Goal: Task Accomplishment & Management: Complete application form

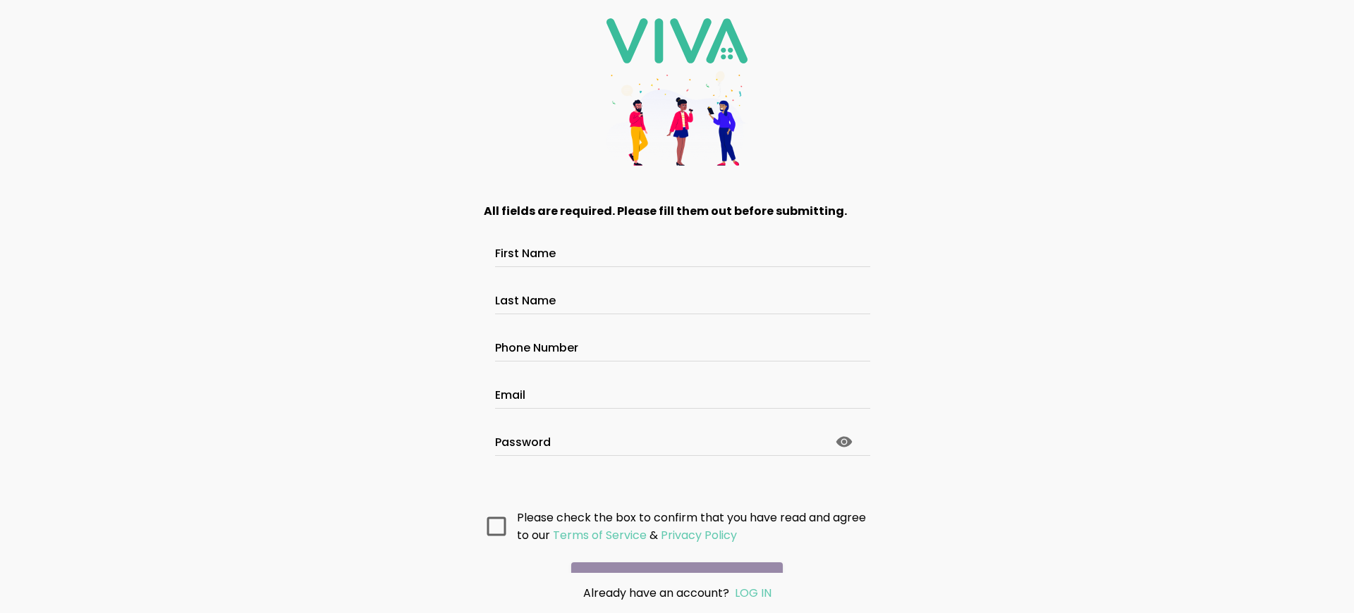
click at [671, 553] on main "All fields are required. Please fill them out before submitting. First Name Las…" at bounding box center [676, 378] width 423 height 389
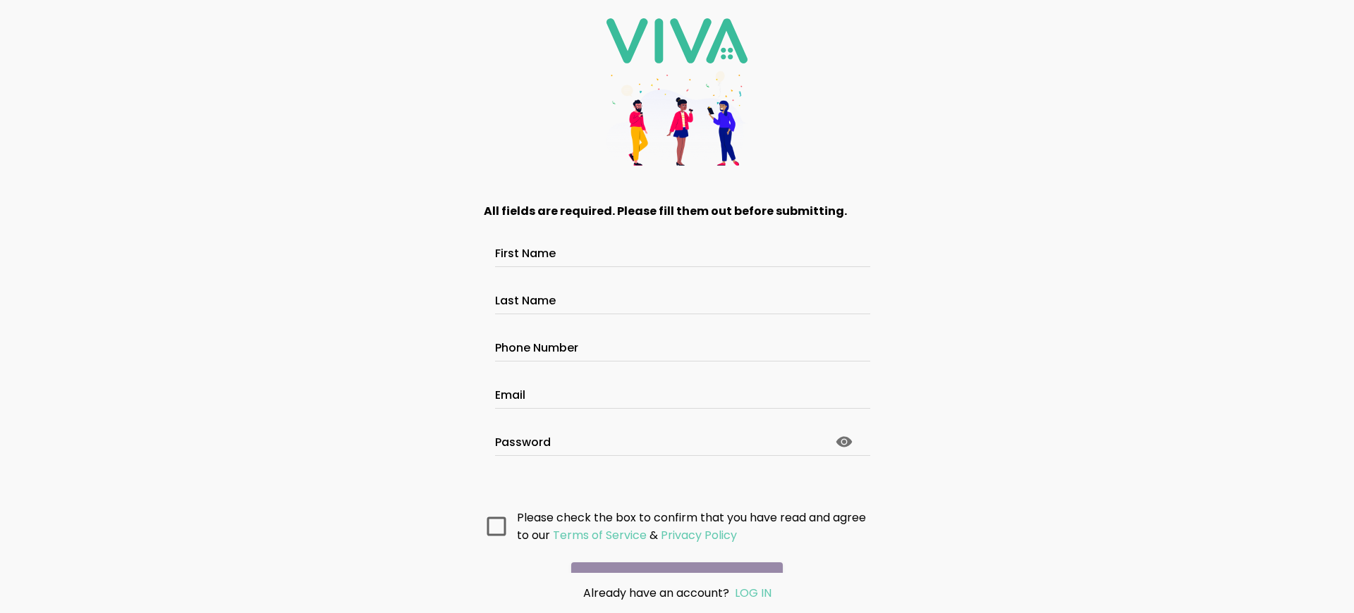
click at [671, 553] on main "All fields are required. Please fill them out before submitting. First Name Las…" at bounding box center [676, 378] width 423 height 389
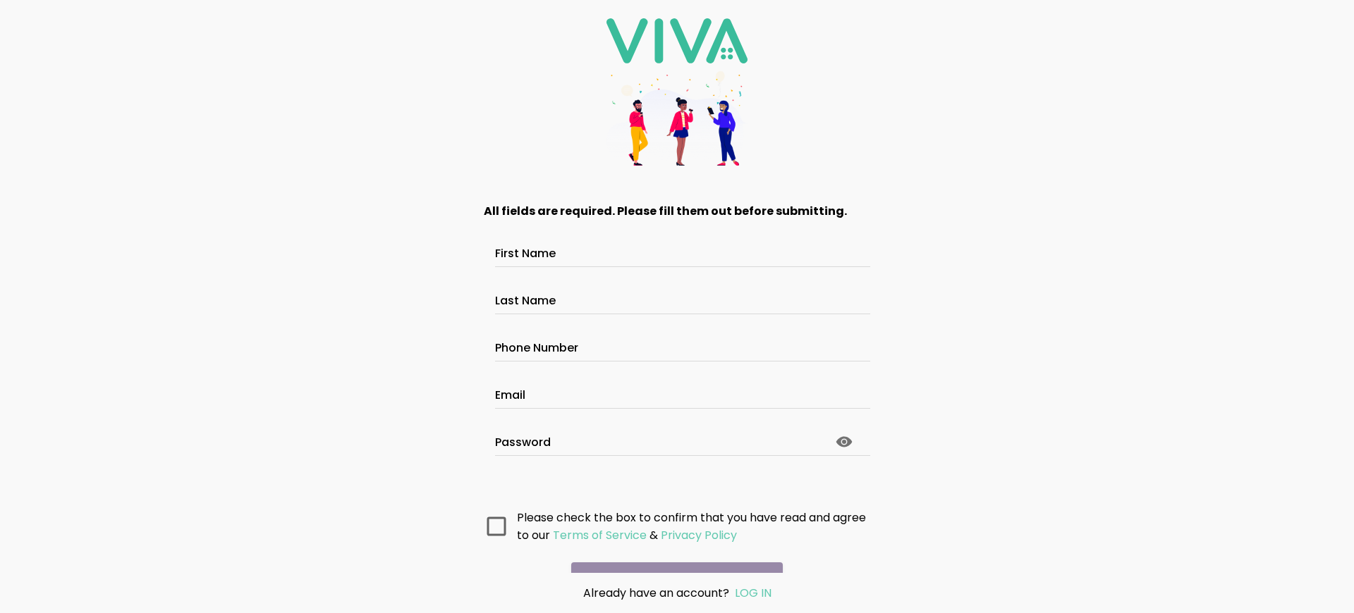
click at [671, 553] on main "All fields are required. Please fill them out before submitting. First Name Las…" at bounding box center [676, 378] width 423 height 389
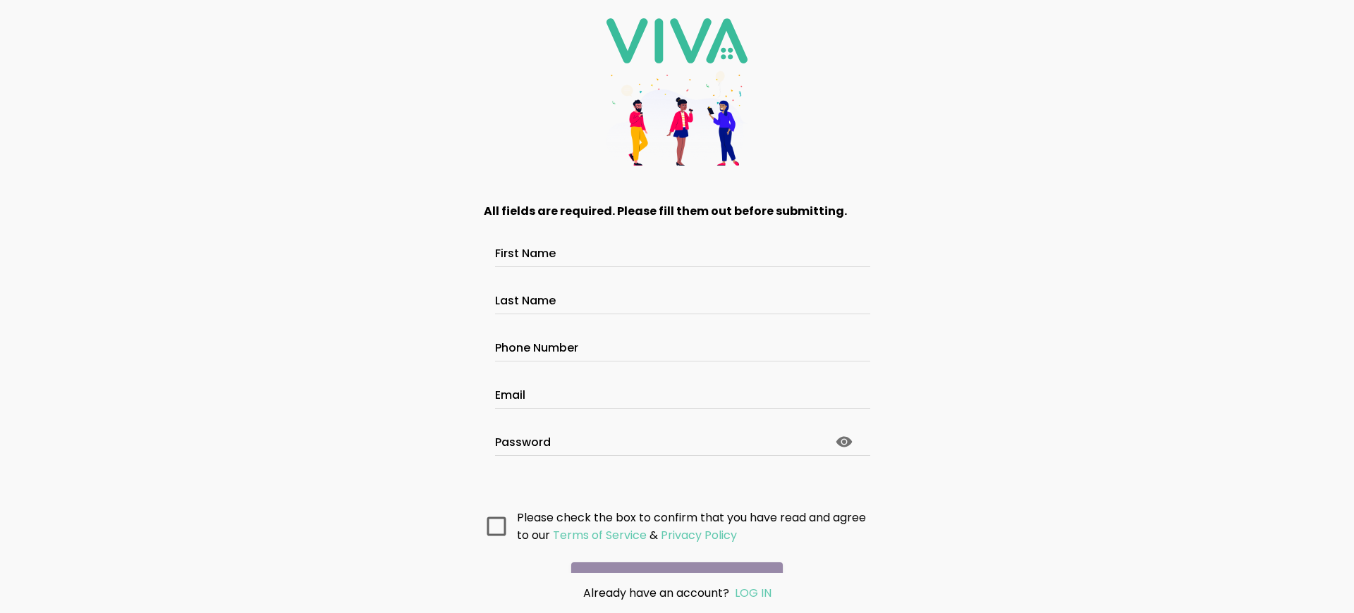
click at [671, 553] on main "All fields are required. Please fill them out before submitting. First Name Las…" at bounding box center [676, 378] width 423 height 389
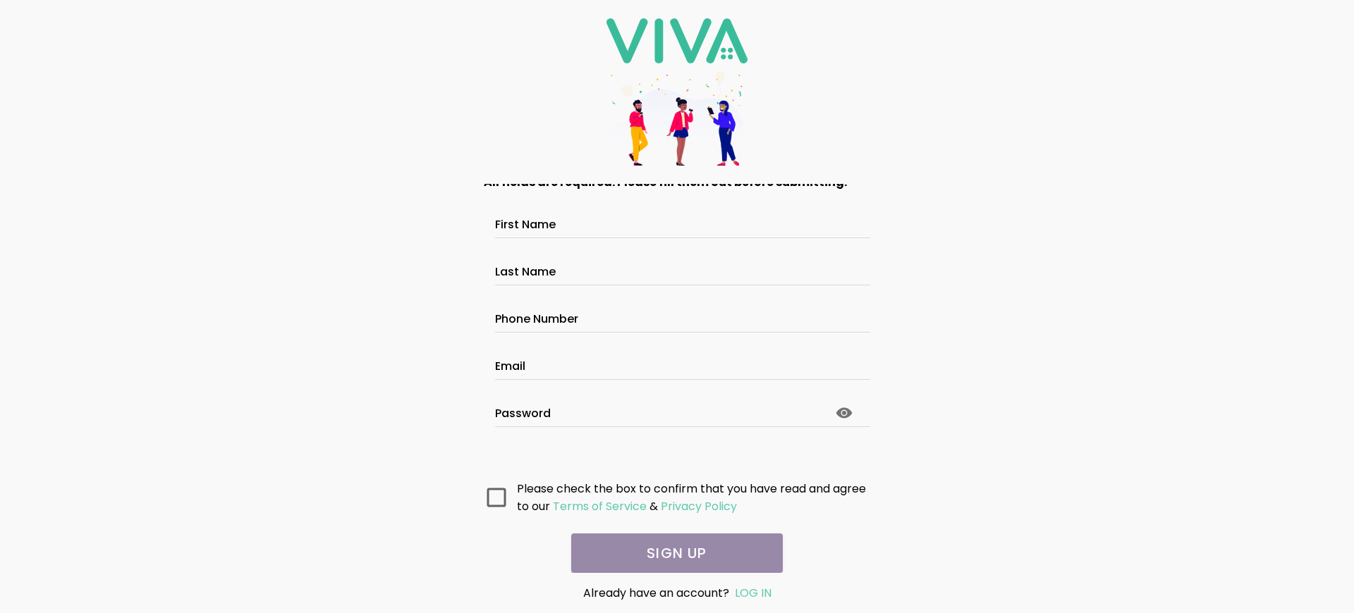
click at [671, 553] on main "All fields are required. Please fill them out before submitting. First Name Las…" at bounding box center [676, 378] width 423 height 389
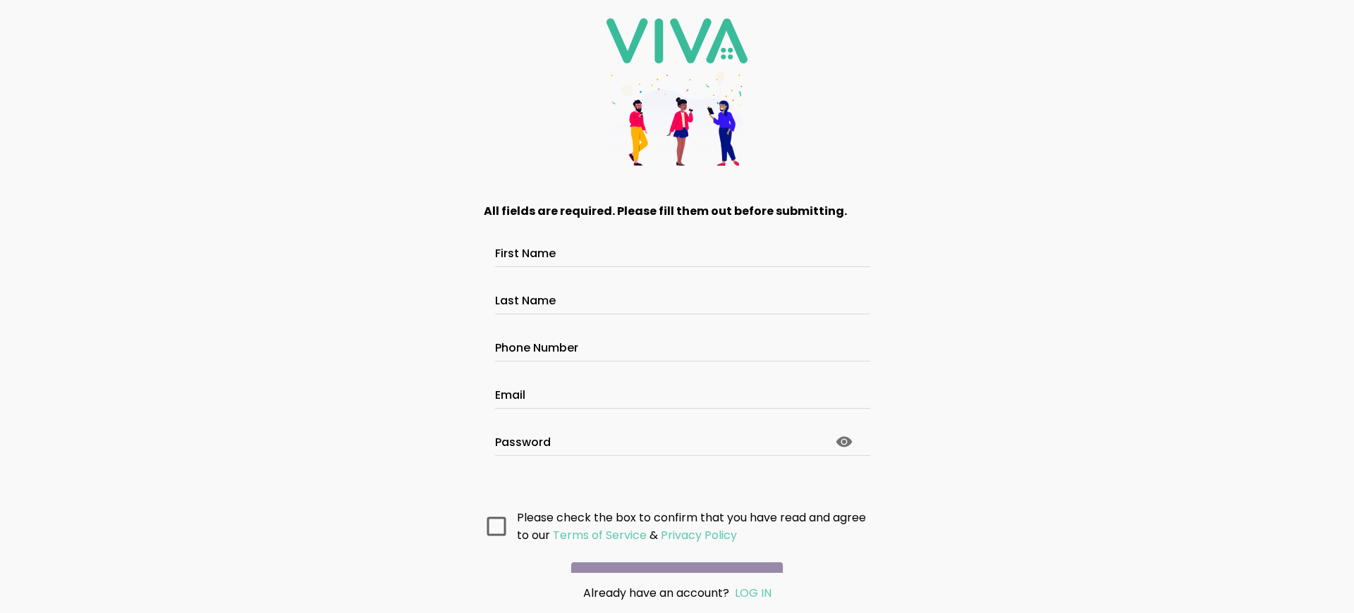
click at [671, 553] on main "All fields are required. Please fill them out before submitting. First Name Las…" at bounding box center [676, 378] width 423 height 389
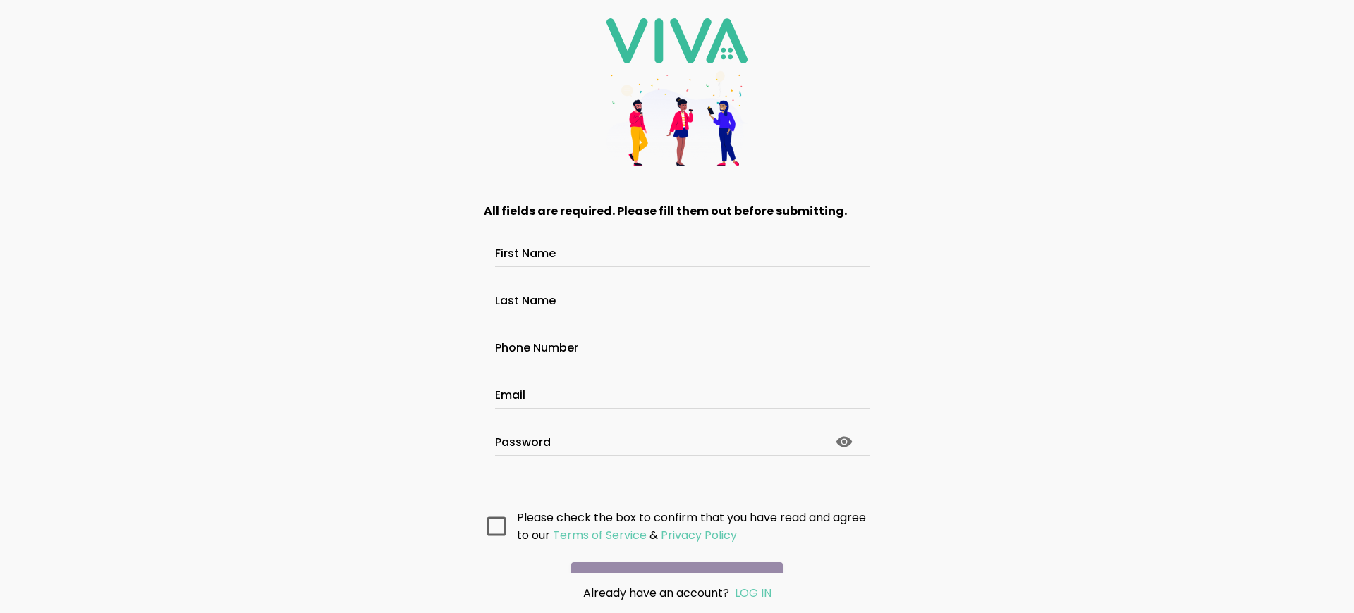
click at [671, 553] on main "All fields are required. Please fill them out before submitting. First Name Las…" at bounding box center [676, 378] width 423 height 389
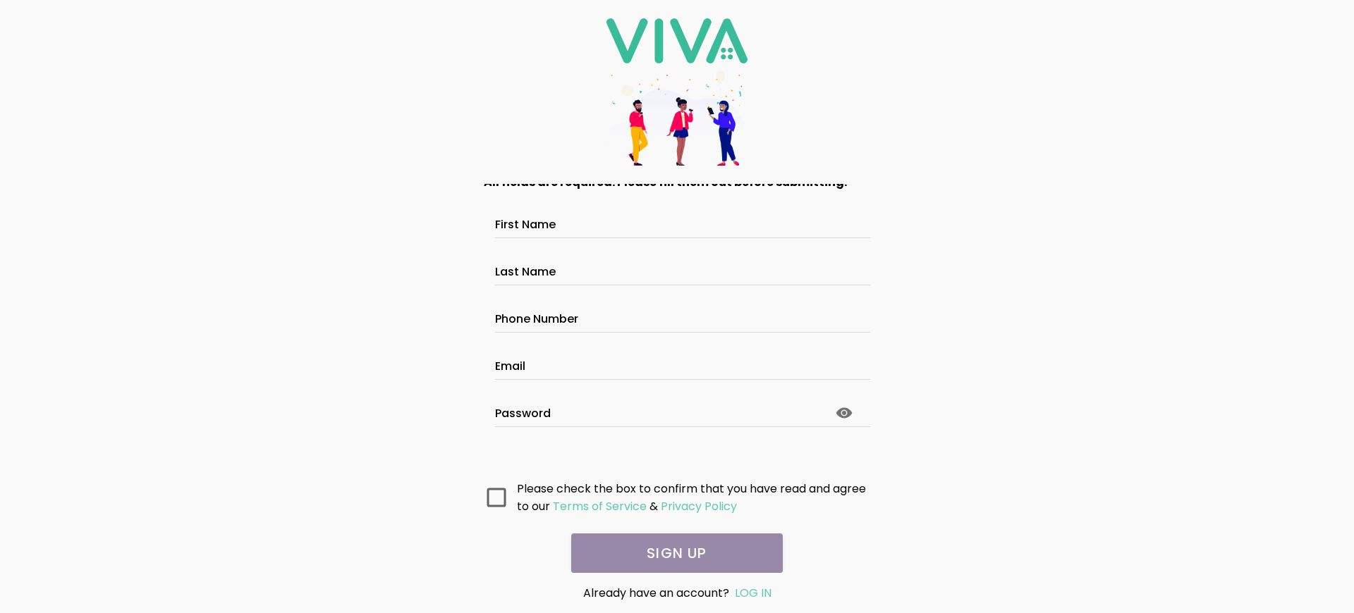
click at [671, 553] on main "All fields are required. Please fill them out before submitting. First Name Las…" at bounding box center [676, 378] width 423 height 389
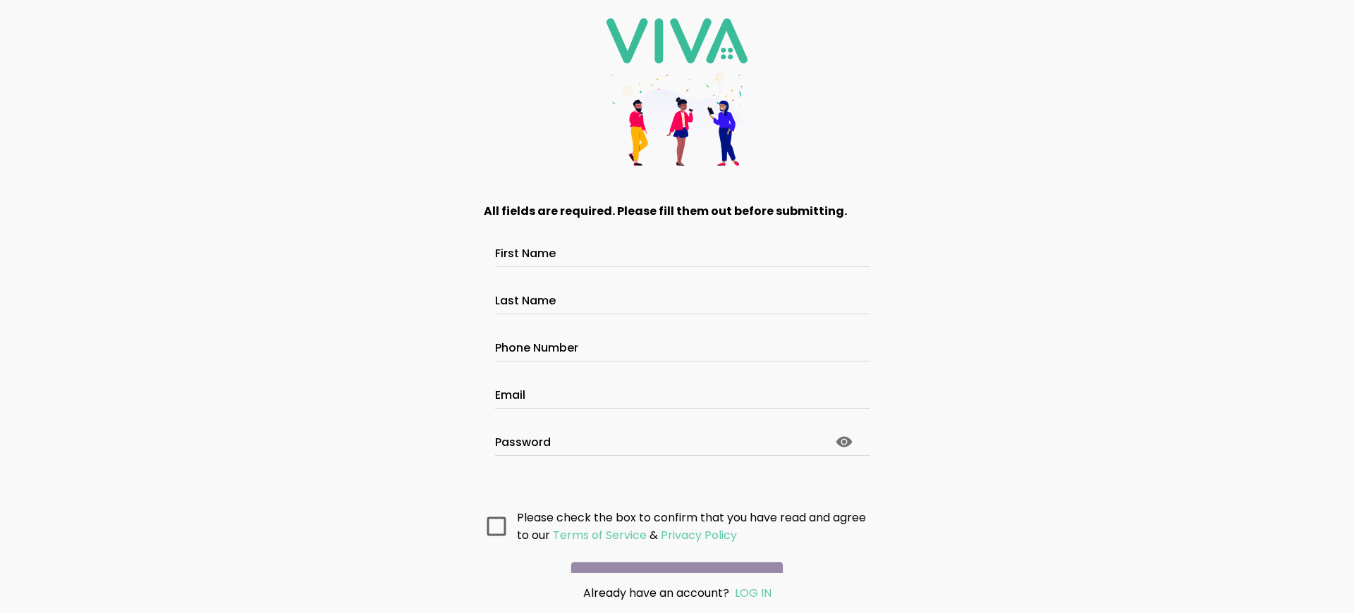
click at [671, 553] on main "All fields are required. Please fill them out before submitting. First Name Las…" at bounding box center [676, 378] width 423 height 389
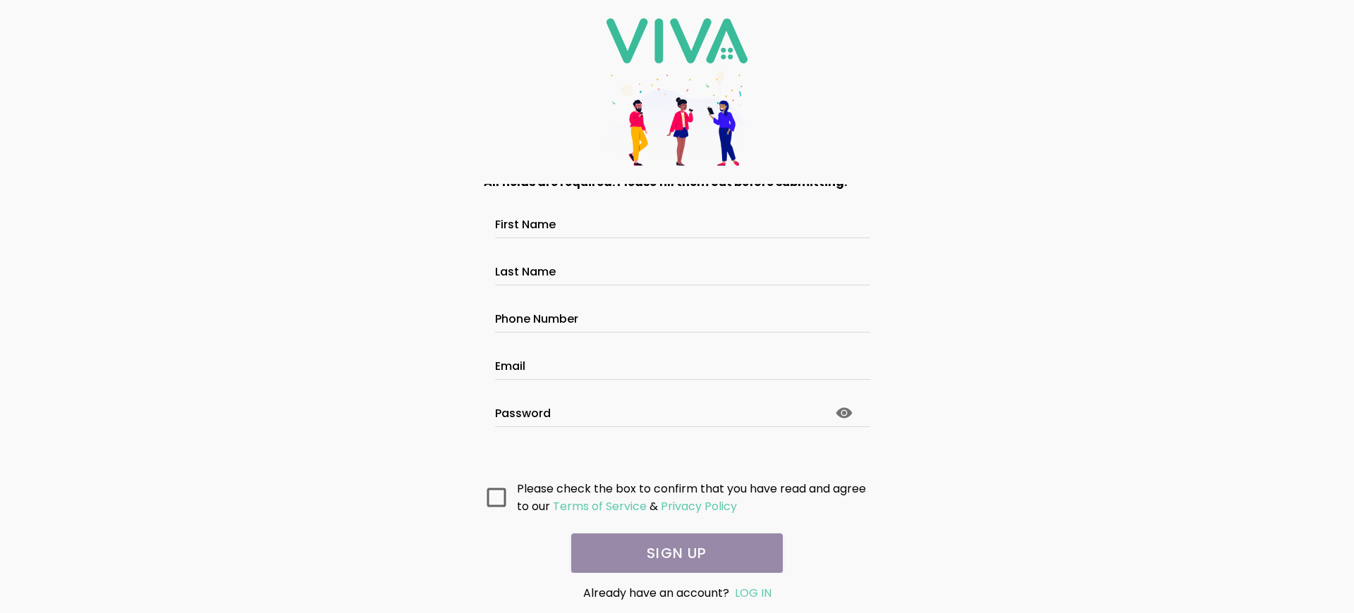
click at [671, 553] on main "All fields are required. Please fill them out before submitting. First Name Las…" at bounding box center [676, 378] width 423 height 389
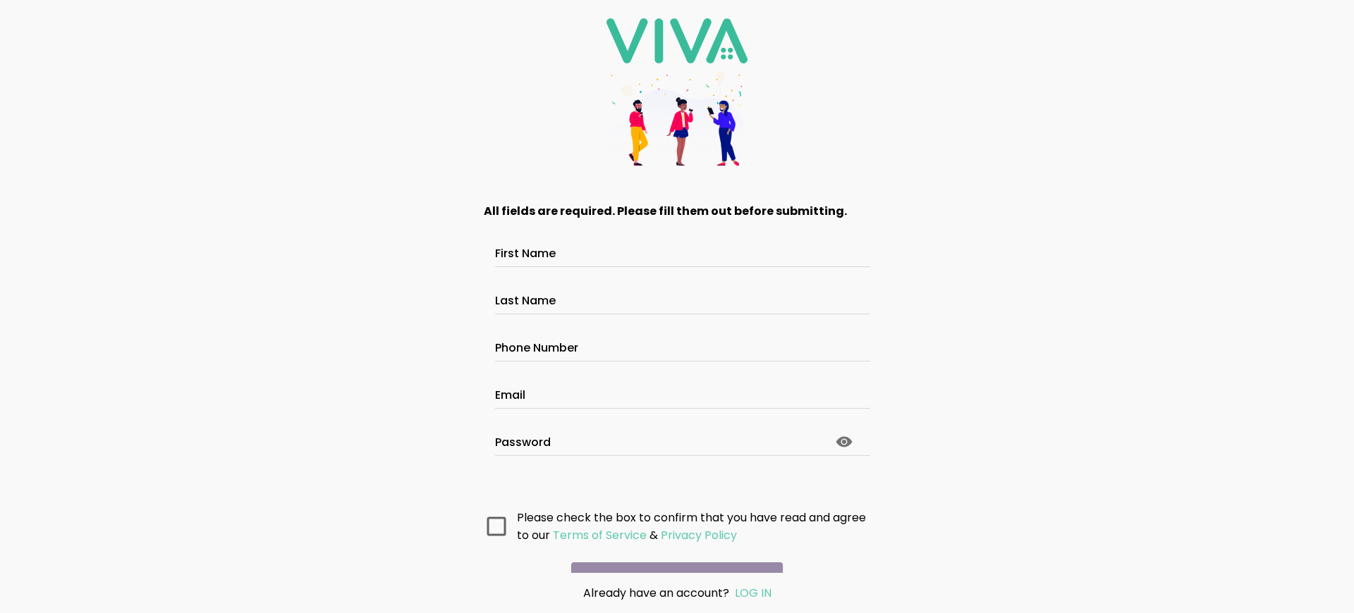
click at [671, 553] on main "All fields are required. Please fill them out before submitting. First Name Las…" at bounding box center [676, 378] width 423 height 389
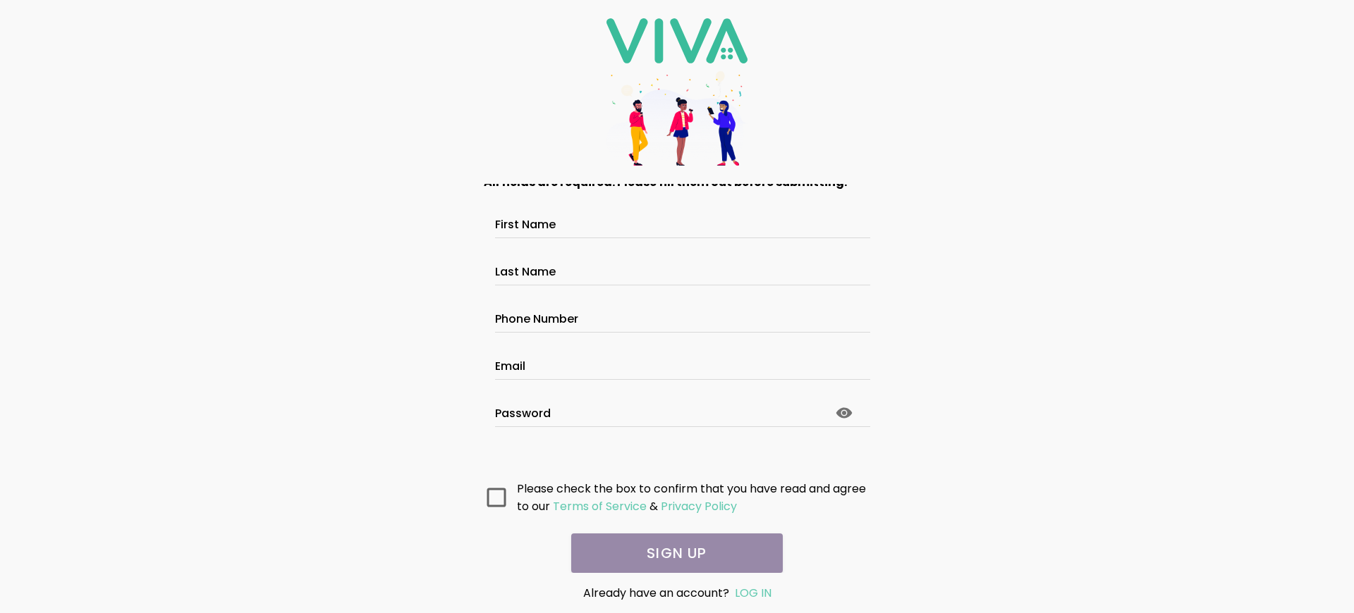
click at [671, 553] on main "All fields are required. Please fill them out before submitting. First Name Las…" at bounding box center [676, 378] width 423 height 389
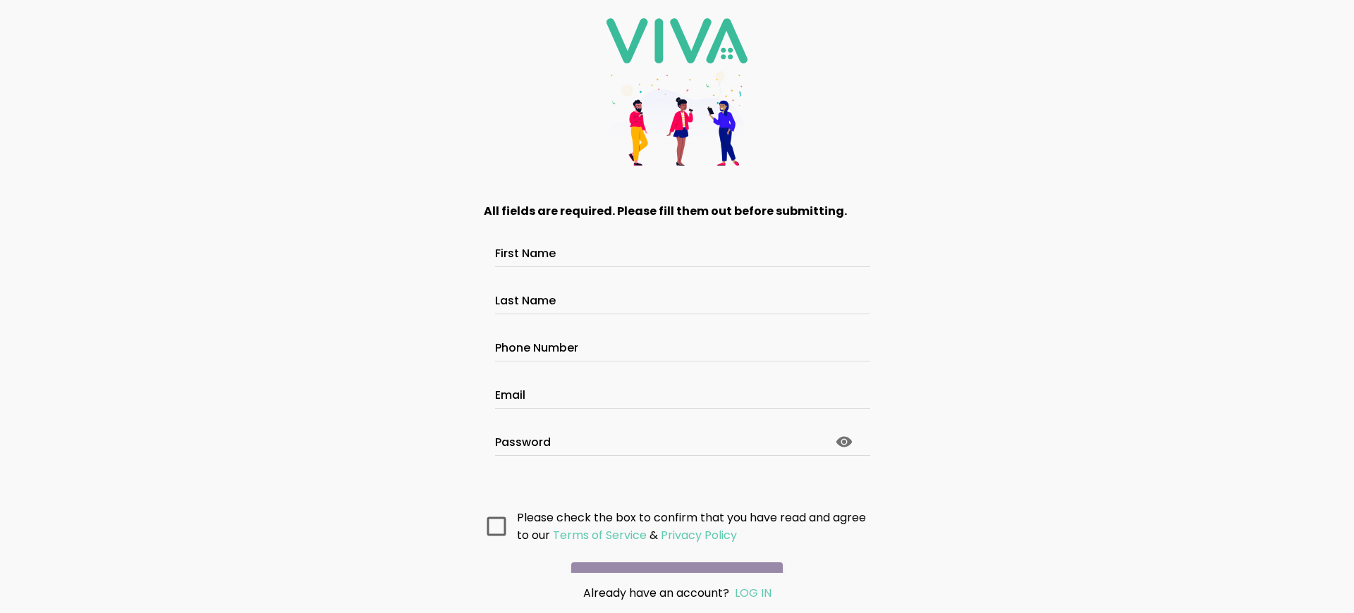
scroll to position [75, 0]
click at [671, 553] on main "All fields are required. Please fill them out before submitting. First Name Las…" at bounding box center [676, 378] width 423 height 389
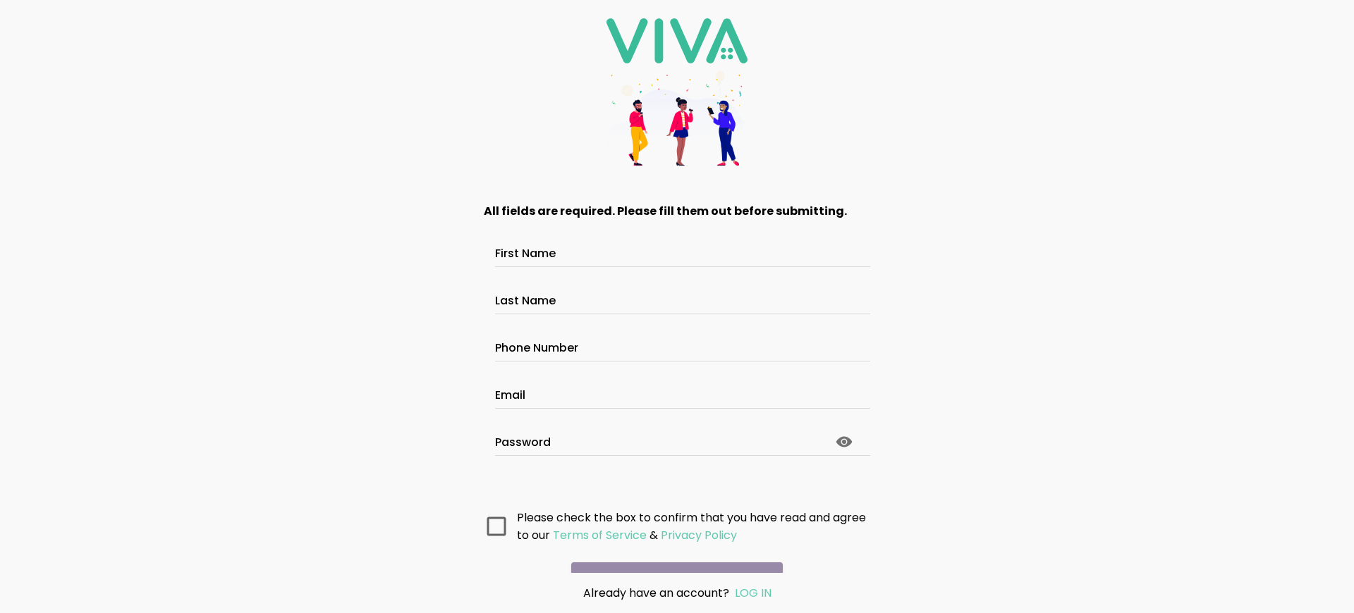
click at [671, 553] on main "All fields are required. Please fill them out before submitting. First Name Las…" at bounding box center [676, 378] width 423 height 389
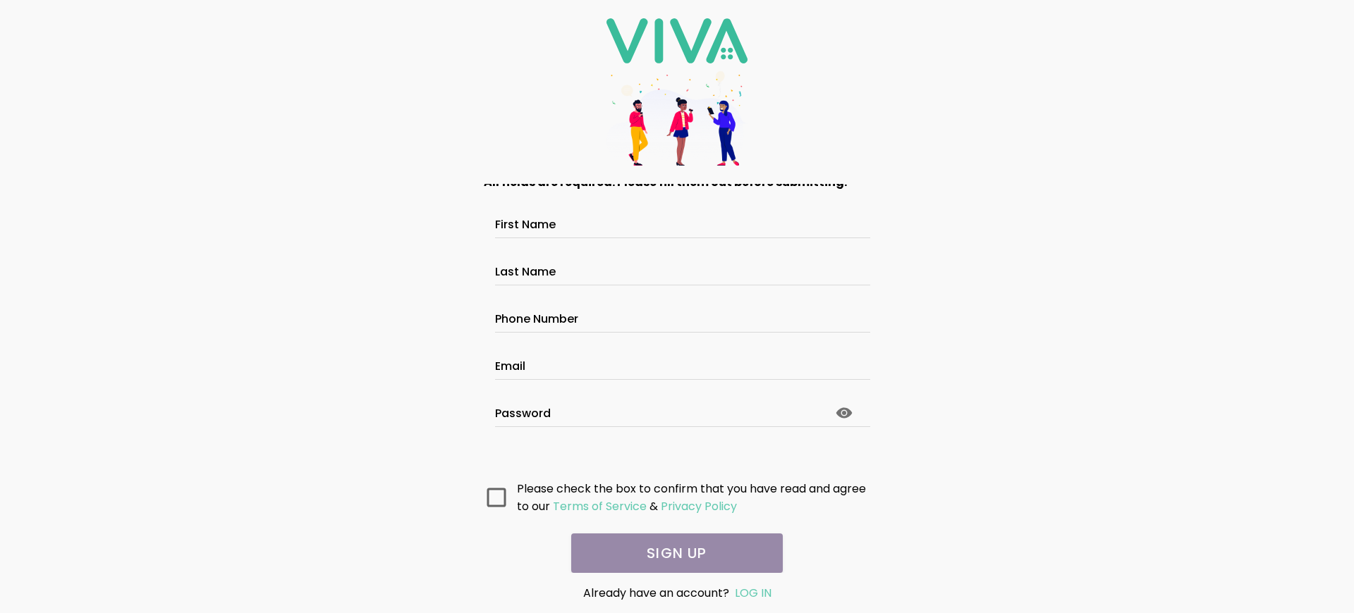
click at [671, 553] on main "All fields are required. Please fill them out before submitting. First Name Las…" at bounding box center [676, 378] width 423 height 389
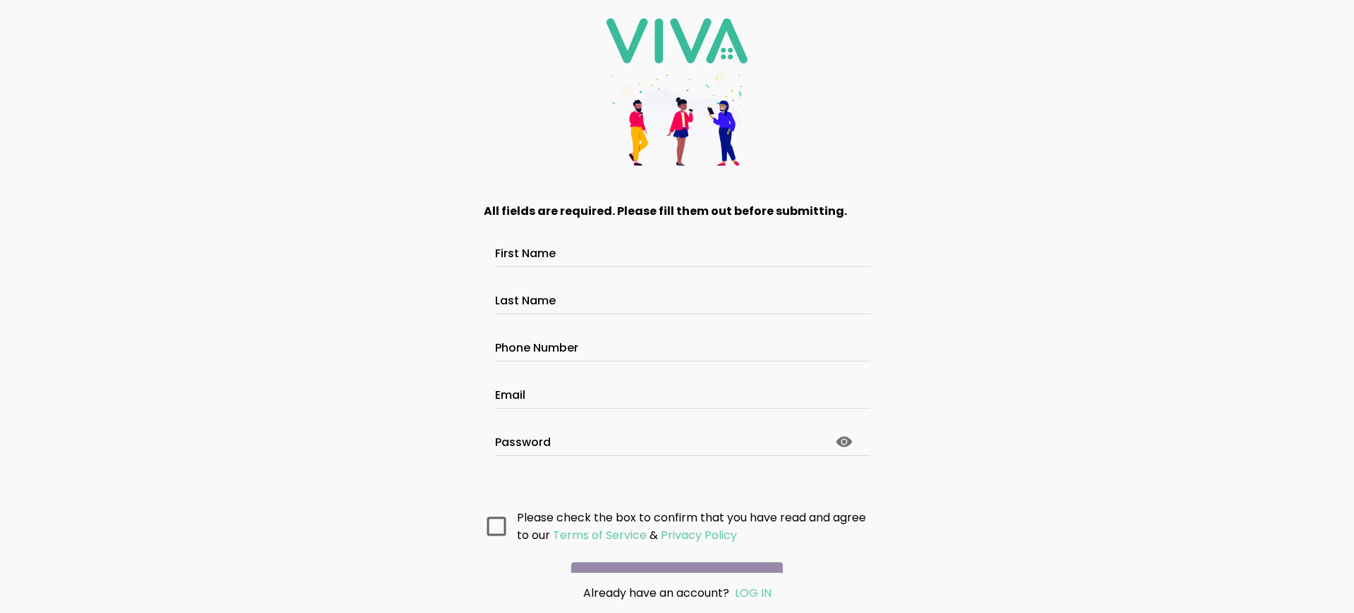
scroll to position [75, 0]
click at [671, 553] on main "All fields are required. Please fill them out before submitting. First Name Las…" at bounding box center [676, 378] width 423 height 389
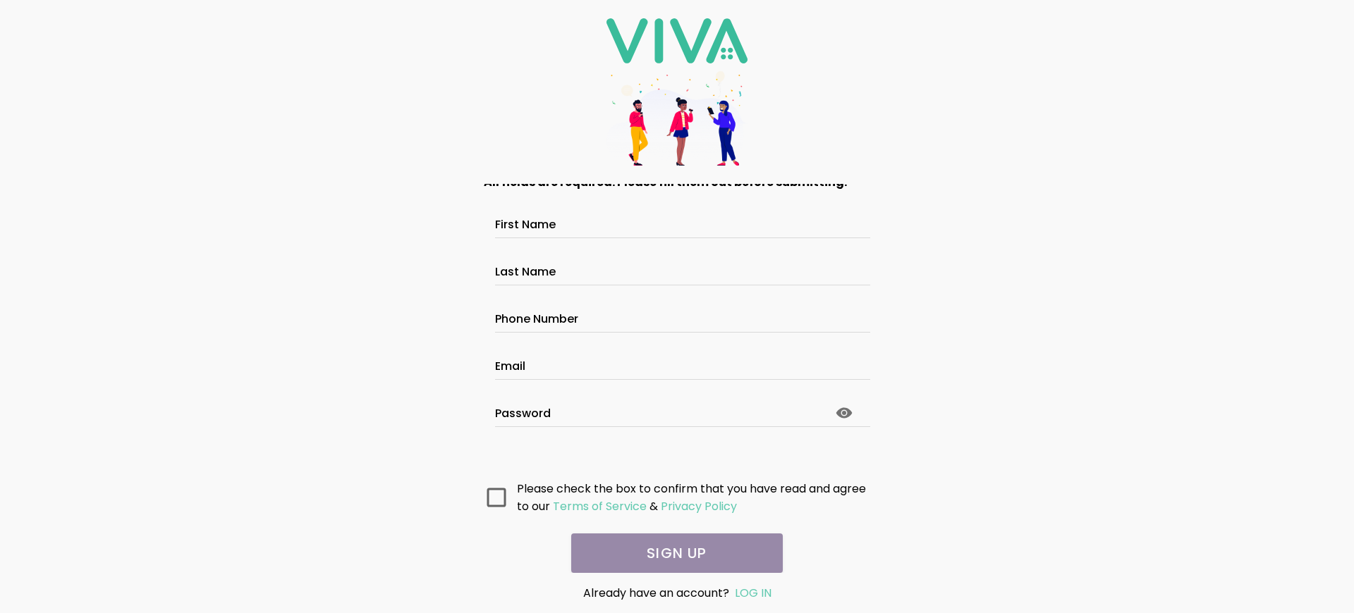
click at [671, 553] on main "All fields are required. Please fill them out before submitting. First Name Las…" at bounding box center [676, 378] width 423 height 389
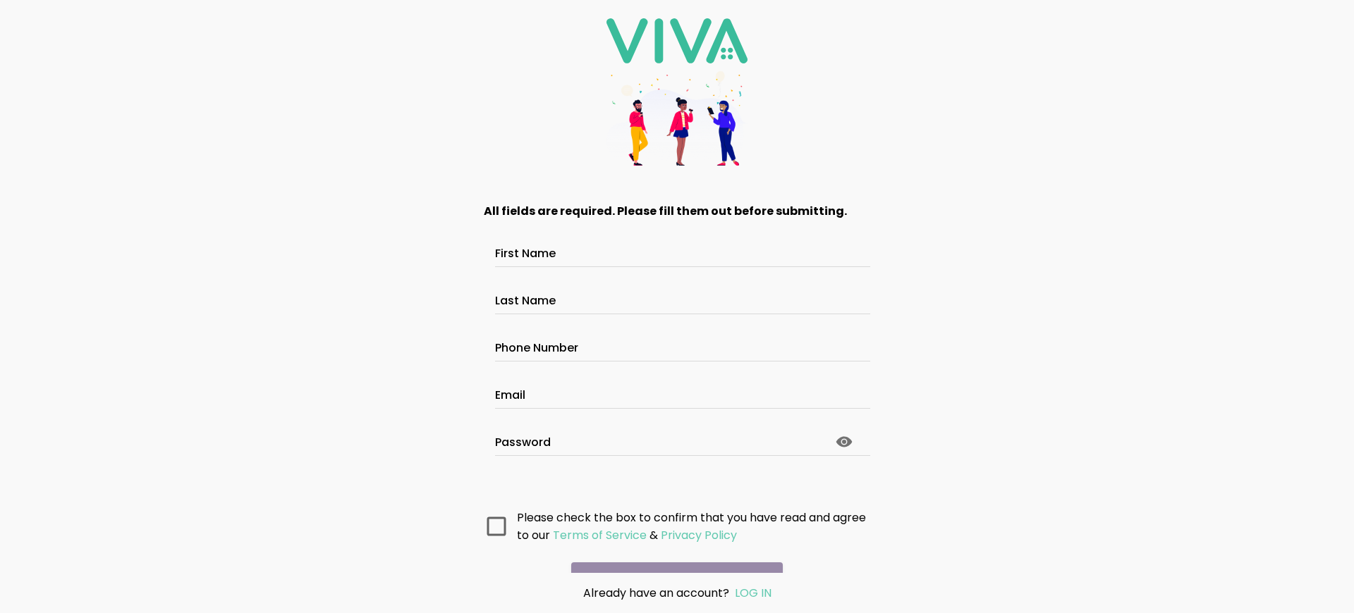
scroll to position [75, 0]
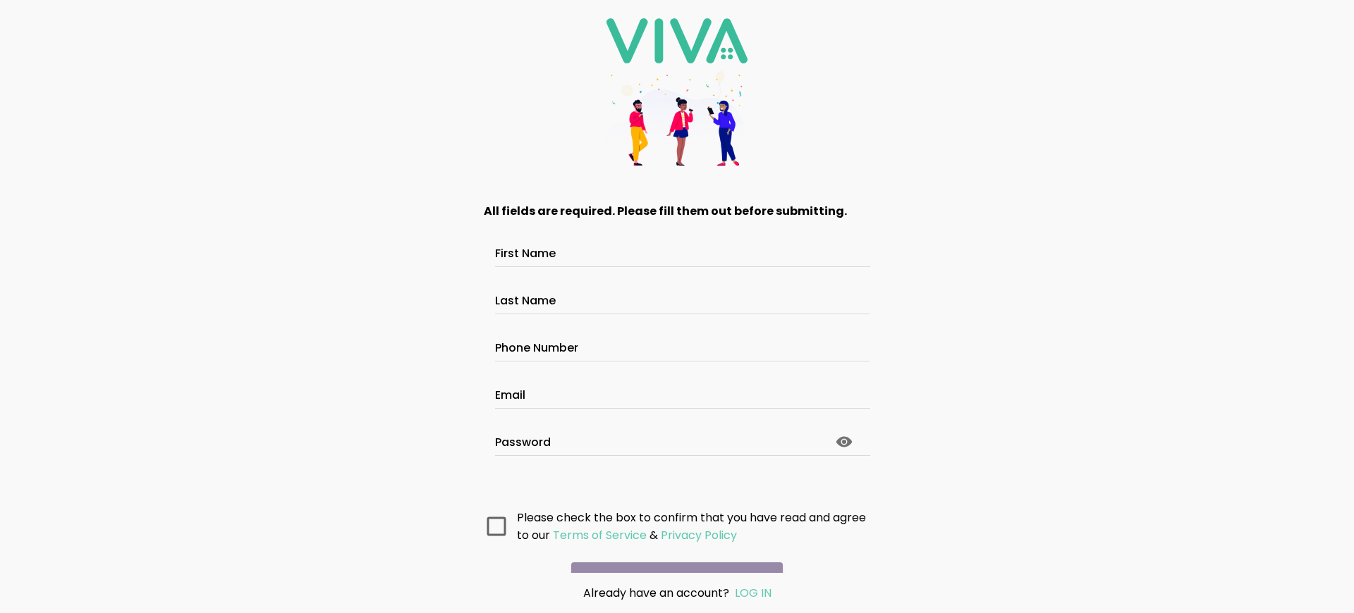
click at [671, 553] on main "All fields are required. Please fill them out before submitting. First Name Las…" at bounding box center [676, 378] width 423 height 389
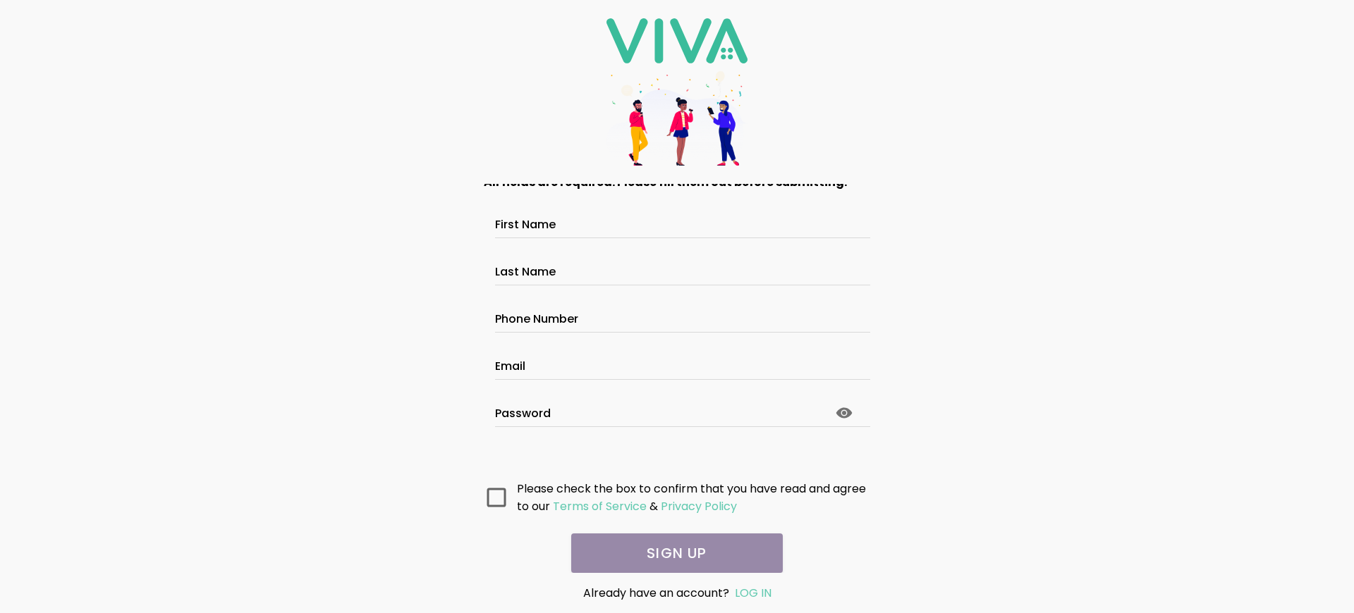
click at [671, 553] on main "All fields are required. Please fill them out before submitting. First Name Las…" at bounding box center [676, 378] width 423 height 389
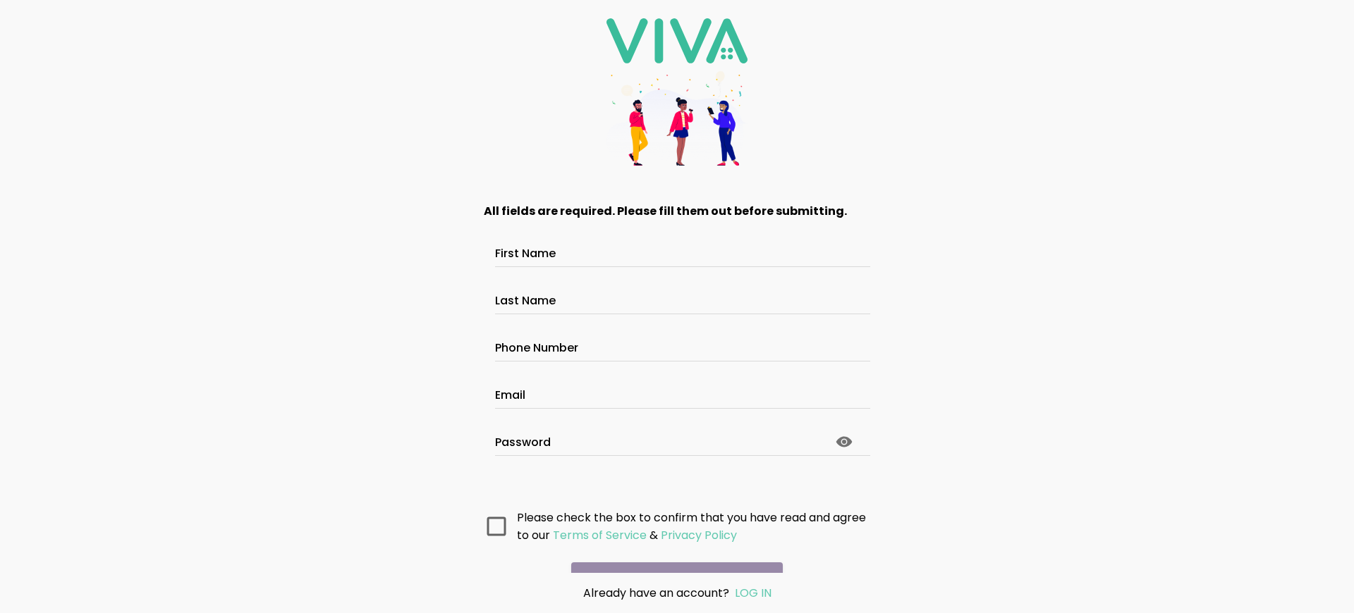
click at [671, 553] on main "All fields are required. Please fill them out before submitting. First Name Las…" at bounding box center [676, 378] width 423 height 389
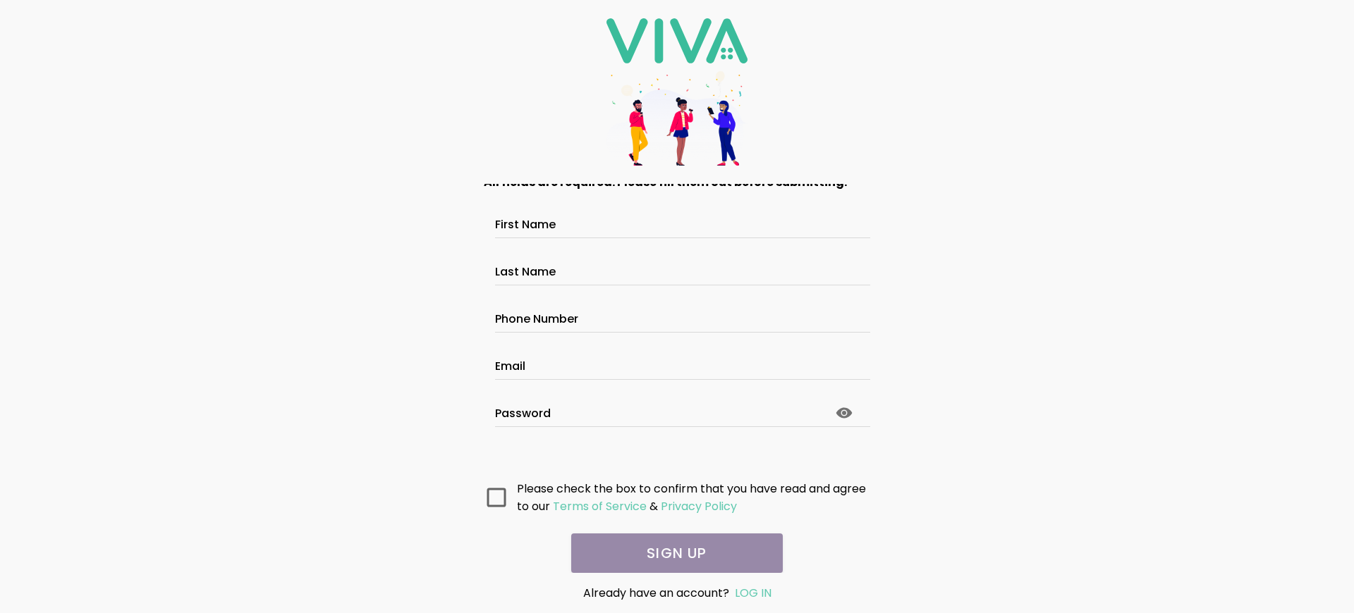
click at [671, 553] on main "All fields are required. Please fill them out before submitting. First Name Las…" at bounding box center [676, 378] width 423 height 389
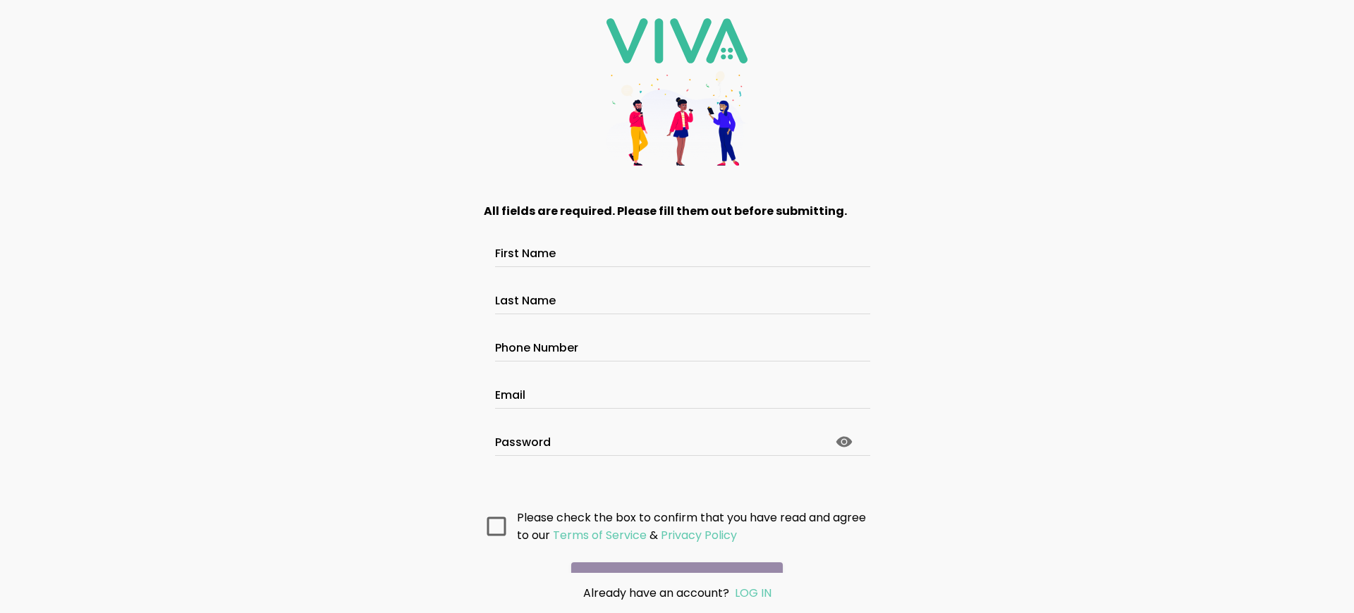
click at [671, 553] on main "All fields are required. Please fill them out before submitting. First Name Las…" at bounding box center [676, 378] width 423 height 389
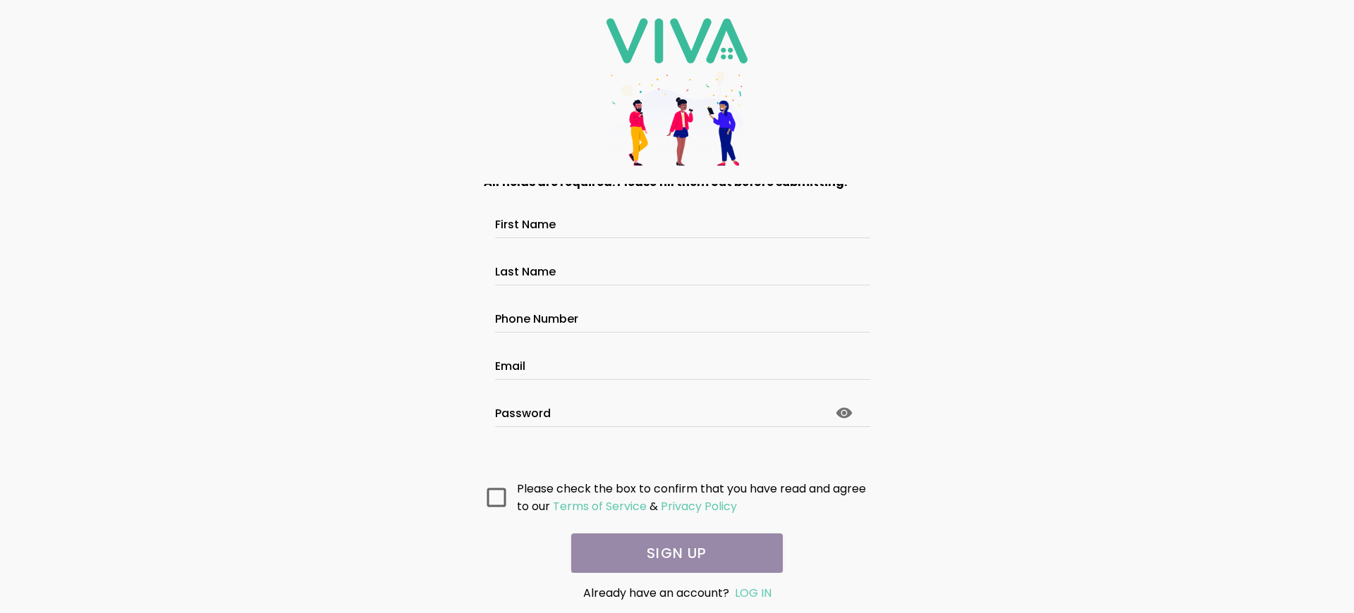
click at [671, 553] on main "All fields are required. Please fill them out before submitting. First Name Las…" at bounding box center [676, 378] width 423 height 389
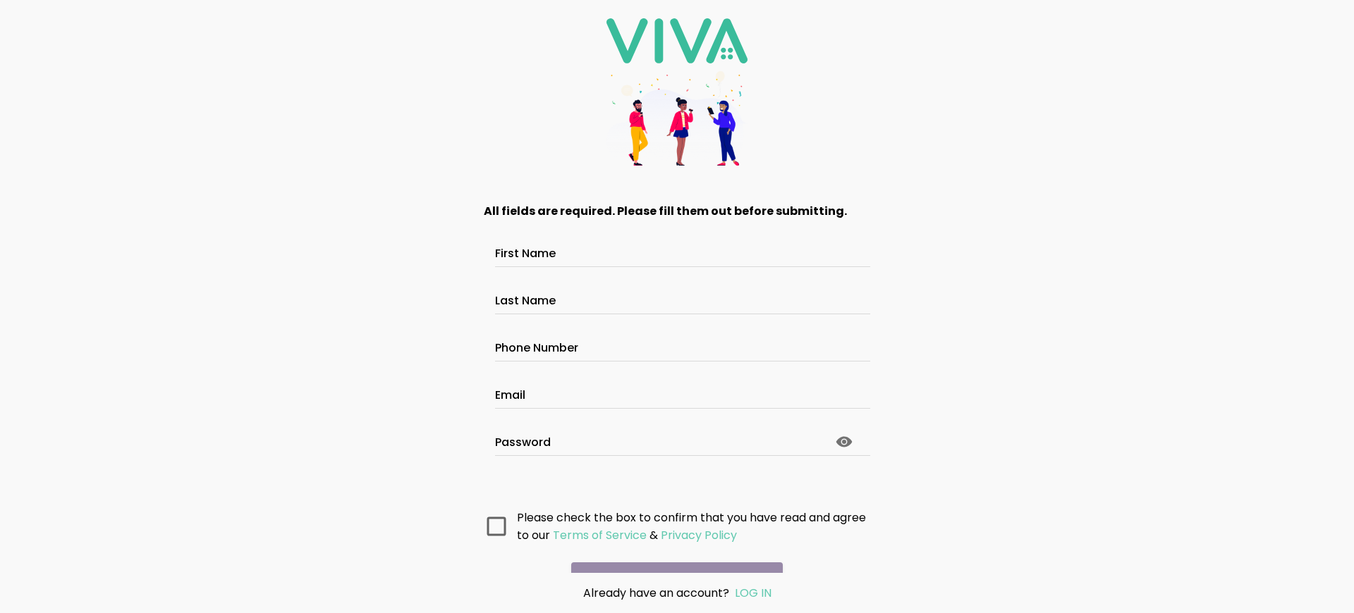
click at [671, 553] on main "All fields are required. Please fill them out before submitting. First Name Las…" at bounding box center [676, 378] width 423 height 389
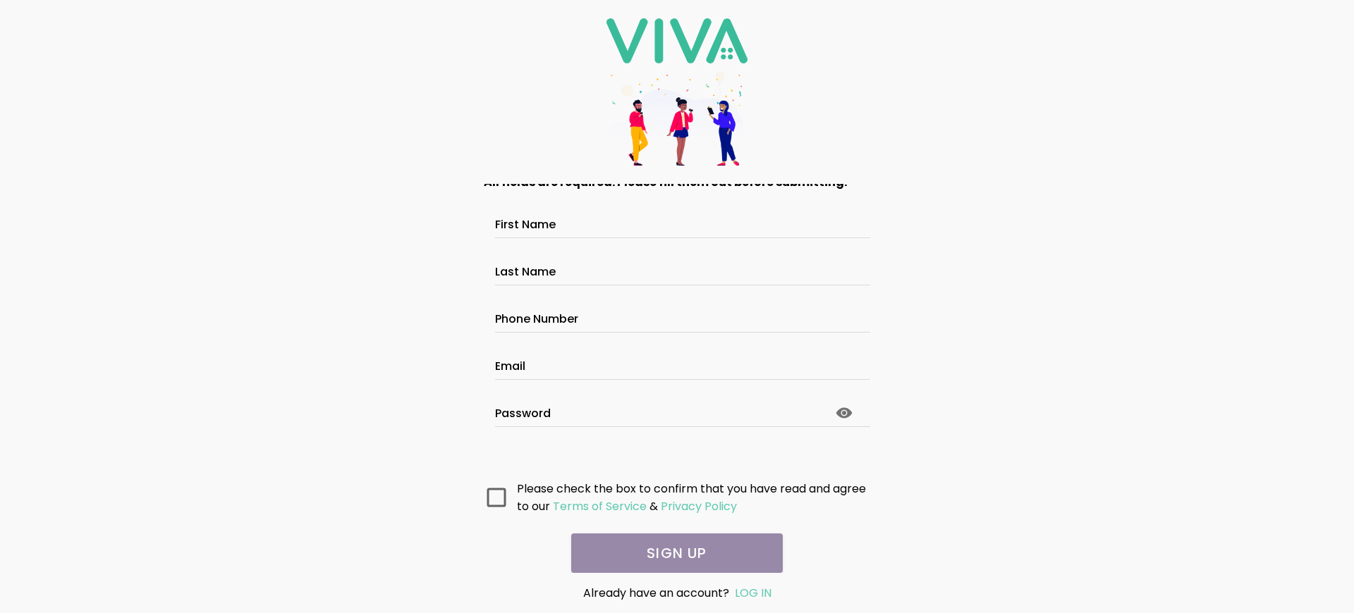
click at [671, 553] on main "All fields are required. Please fill them out before submitting. First Name Las…" at bounding box center [676, 378] width 423 height 389
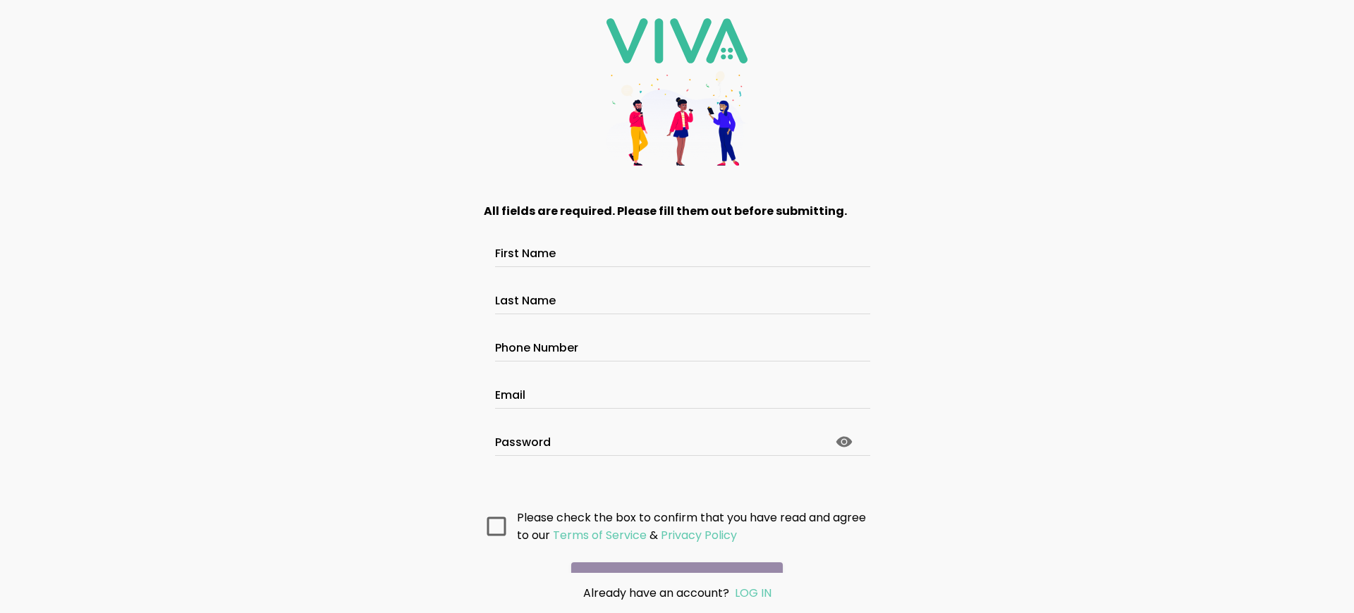
click at [671, 553] on main "All fields are required. Please fill them out before submitting. First Name Las…" at bounding box center [676, 378] width 423 height 389
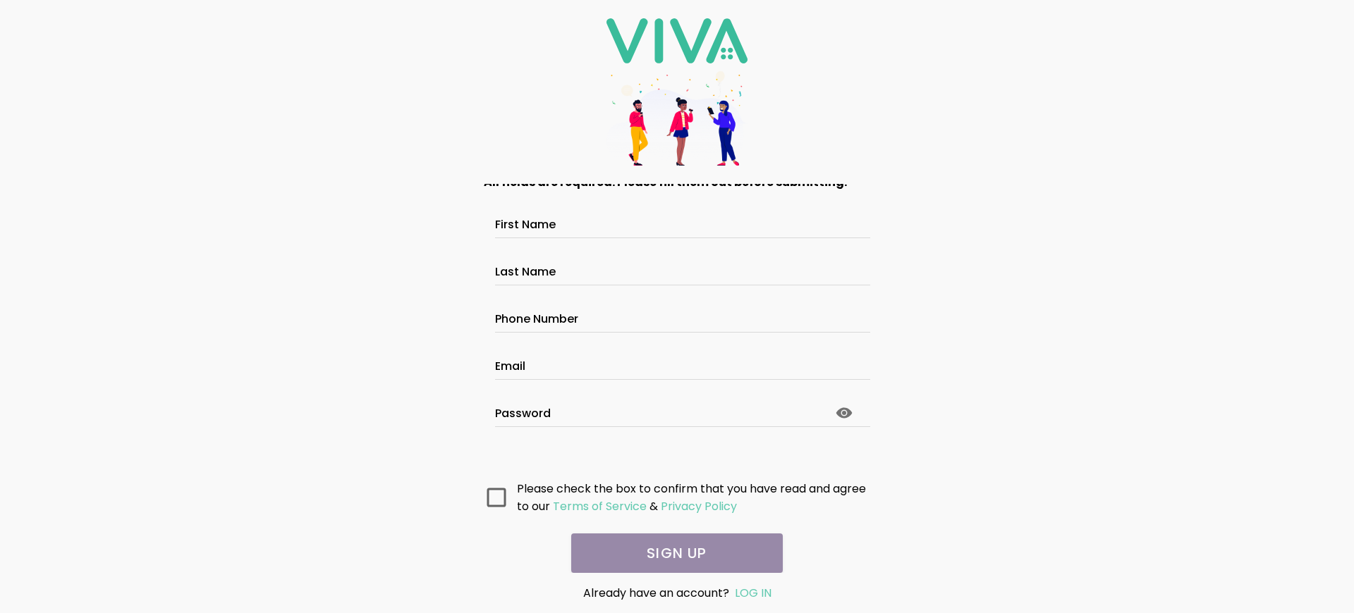
click at [671, 553] on main "All fields are required. Please fill them out before submitting. First Name Las…" at bounding box center [676, 378] width 423 height 389
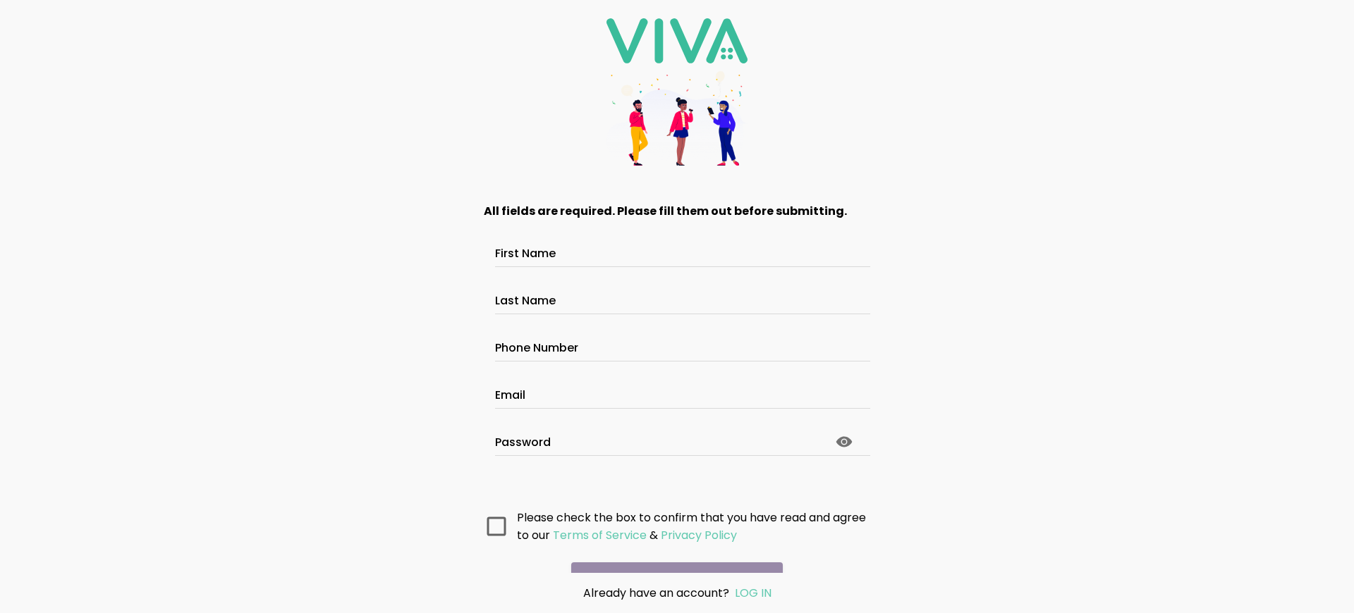
click at [671, 553] on main "All fields are required. Please fill them out before submitting. First Name Las…" at bounding box center [676, 378] width 423 height 389
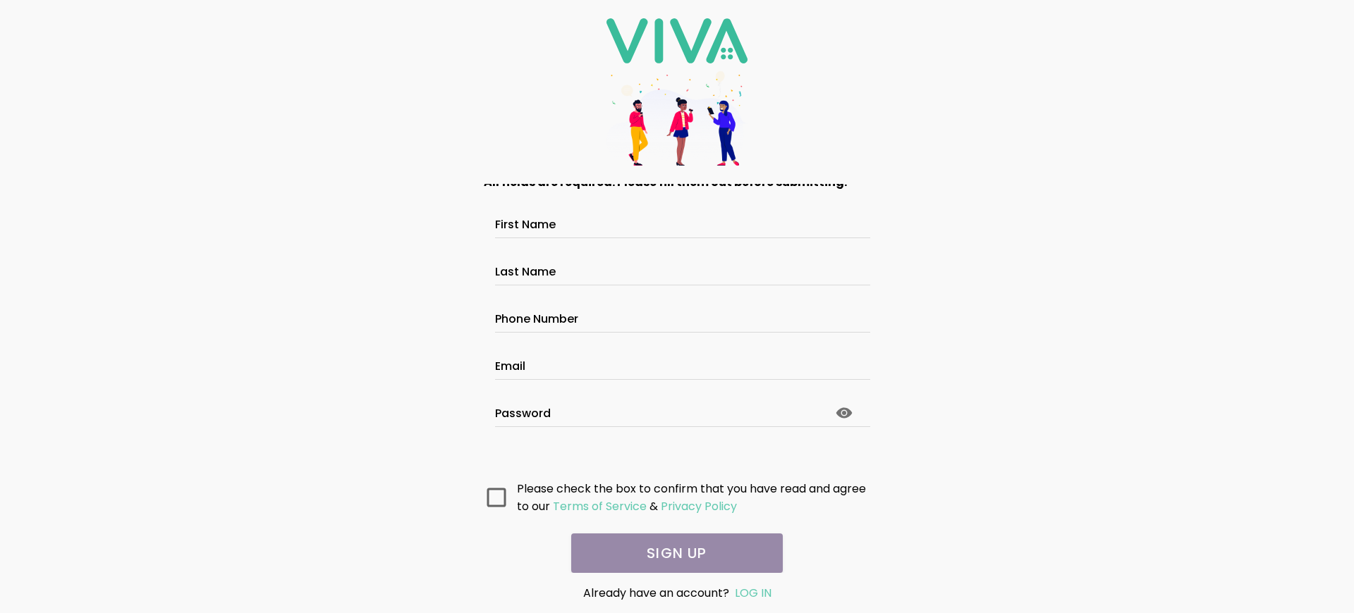
click at [671, 553] on main "All fields are required. Please fill them out before submitting. First Name Las…" at bounding box center [676, 378] width 423 height 389
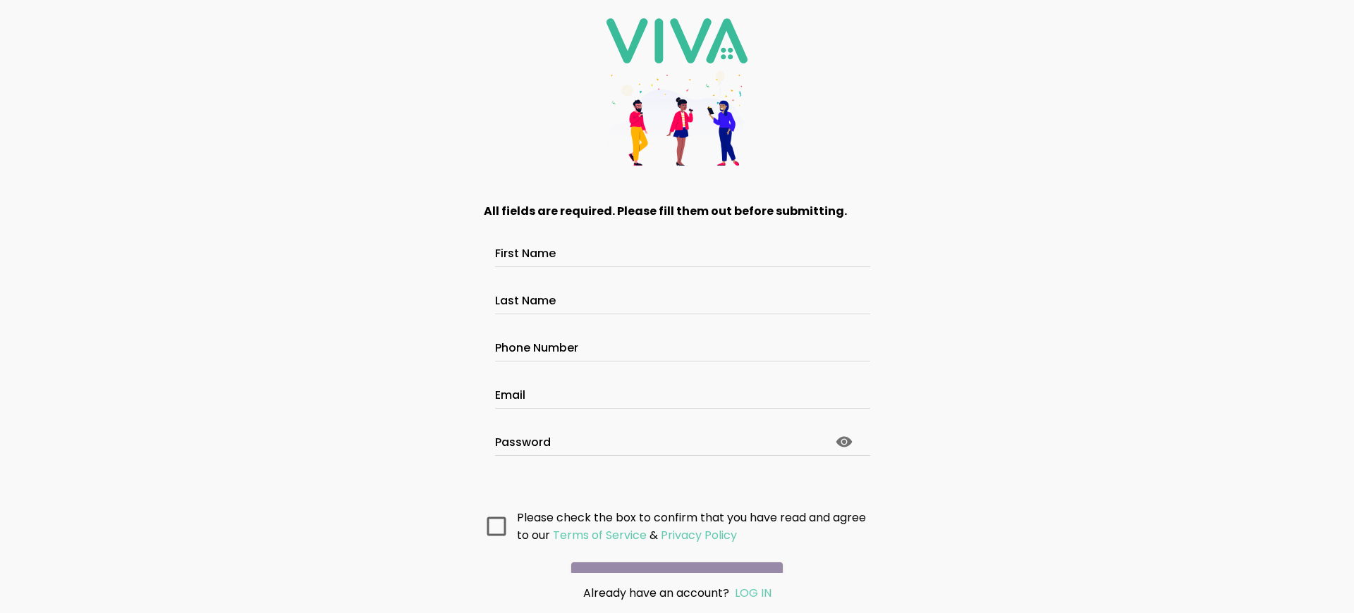
click at [671, 553] on main "All fields are required. Please fill them out before submitting. First Name Las…" at bounding box center [676, 378] width 423 height 389
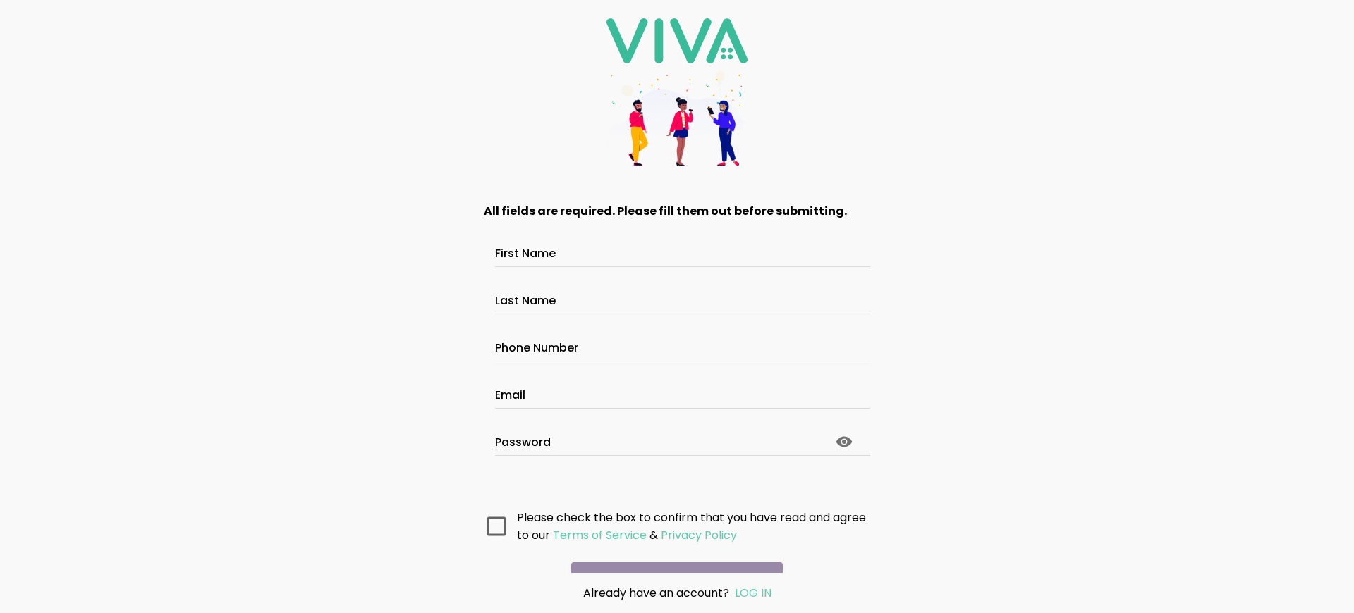
scroll to position [75, 0]
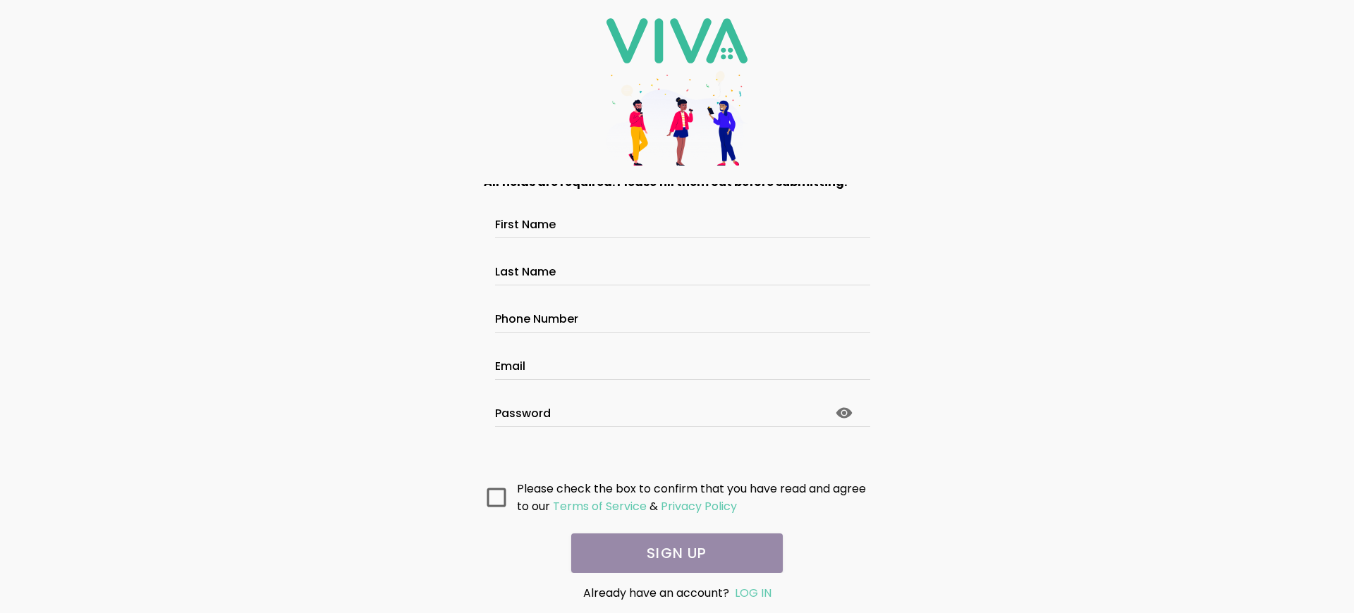
click at [671, 553] on main "All fields are required. Please fill them out before submitting. First Name Las…" at bounding box center [676, 378] width 423 height 389
